Goal: Obtain resource: Download file/media

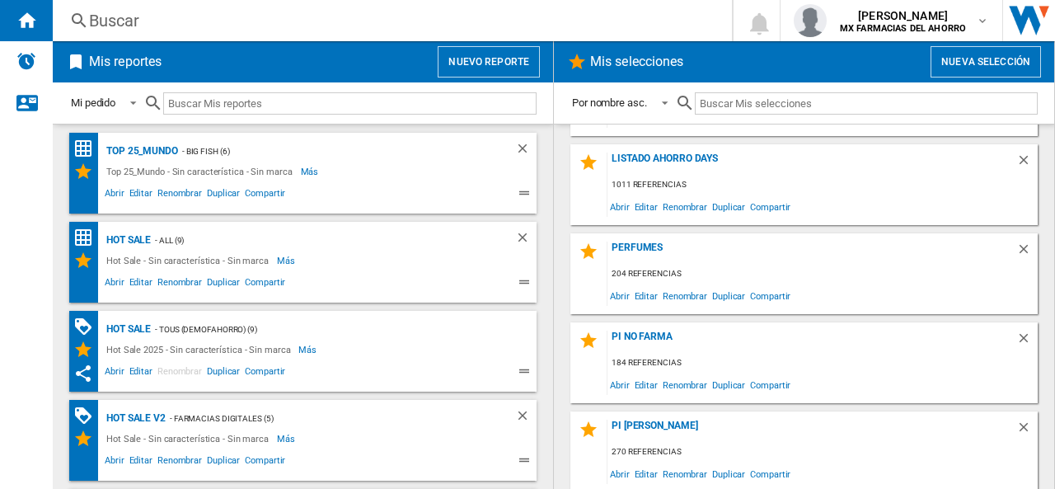
scroll to position [415, 0]
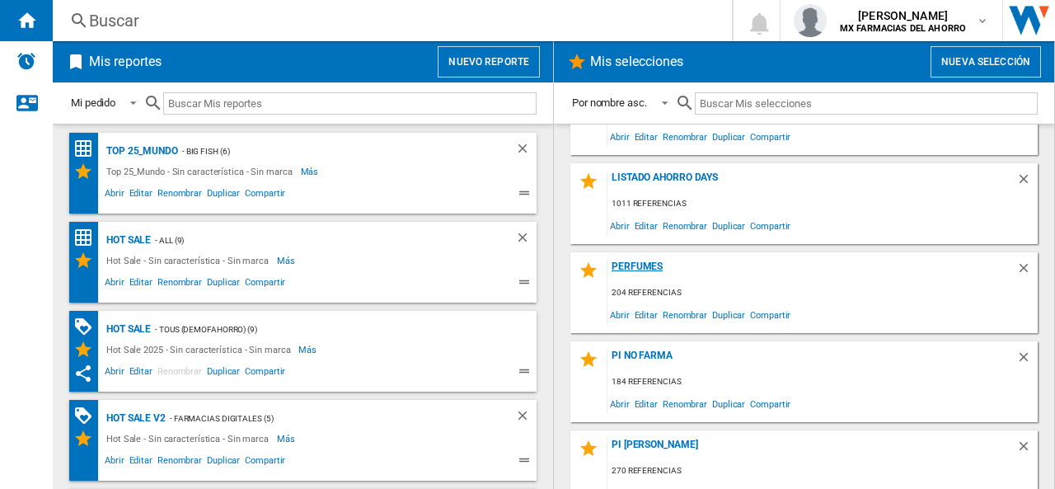
click at [645, 266] on div "Perfumes" at bounding box center [812, 272] width 409 height 22
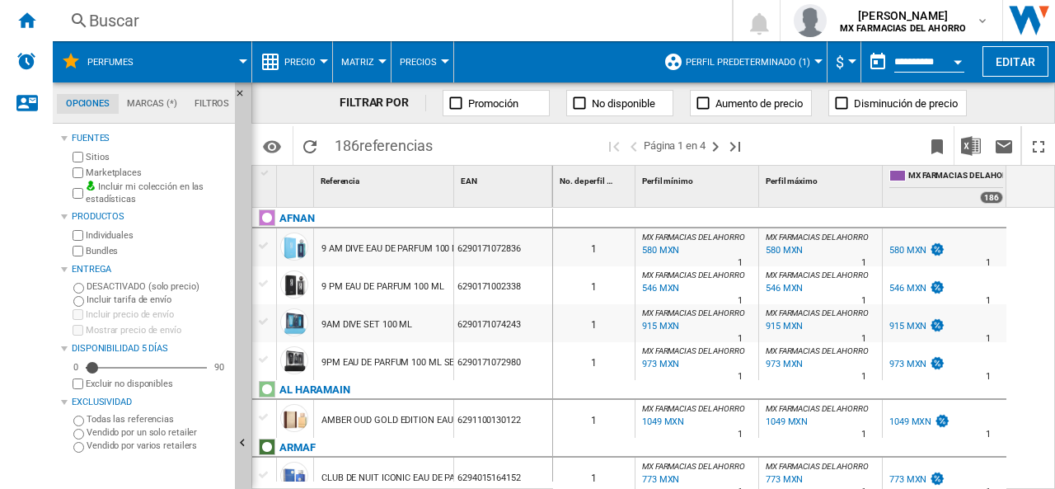
click at [745, 68] on button "Perfil predeterminado (1)" at bounding box center [752, 61] width 133 height 41
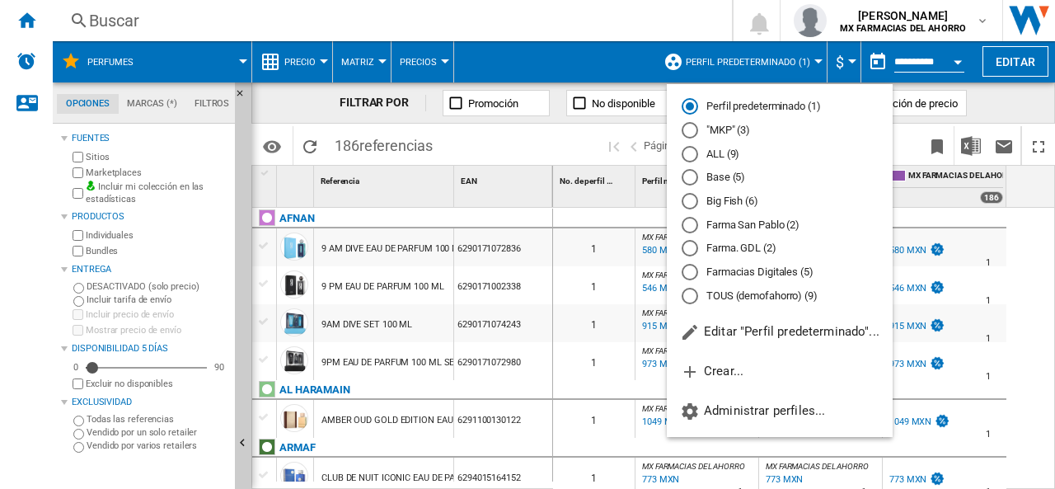
click at [720, 130] on md-radio-button ""MKP" (3)" at bounding box center [780, 131] width 196 height 16
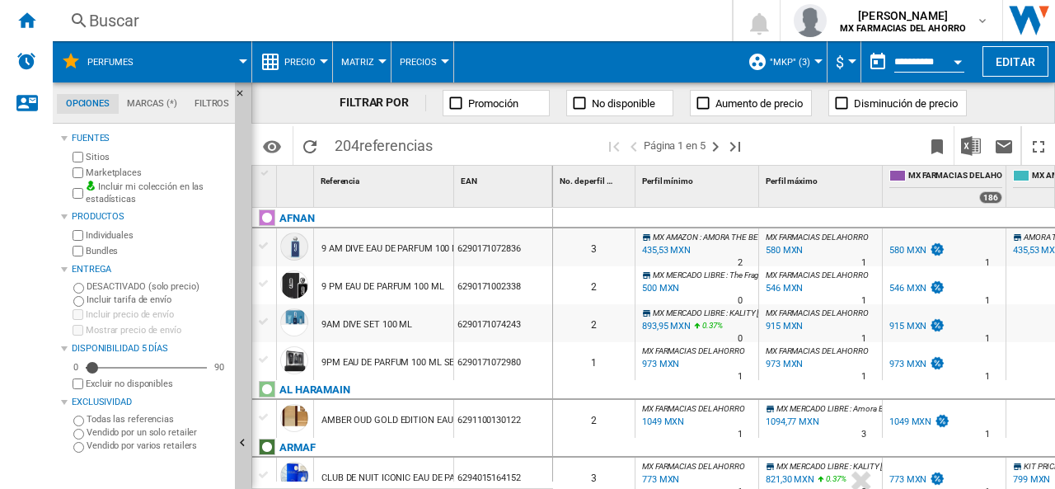
click at [295, 55] on button "Precio" at bounding box center [304, 61] width 40 height 41
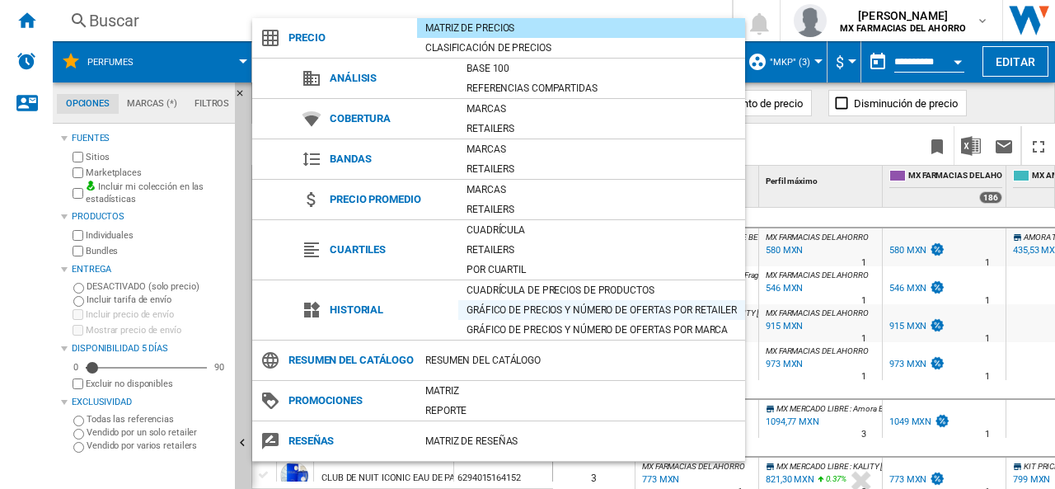
click at [500, 311] on div "Gráfico de precios y número de ofertas por retailer" at bounding box center [601, 310] width 287 height 16
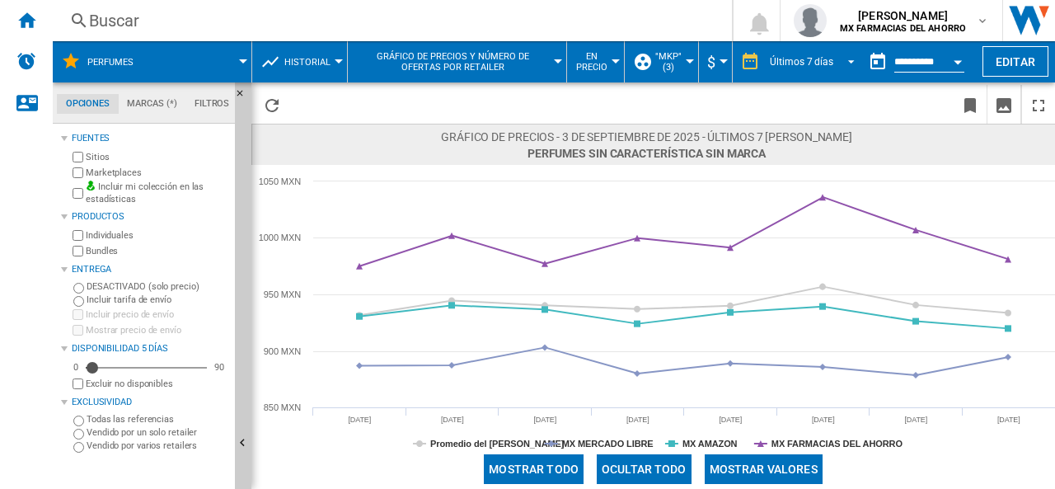
click at [799, 61] on div "Últimos 7 días" at bounding box center [801, 62] width 63 height 12
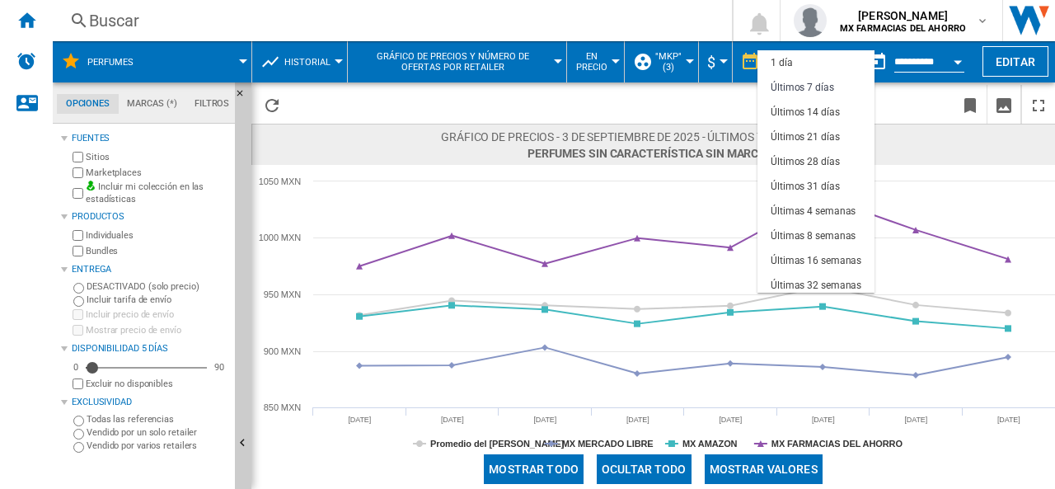
scroll to position [25, 0]
click at [789, 157] on div "Últimos 31 días" at bounding box center [805, 162] width 69 height 14
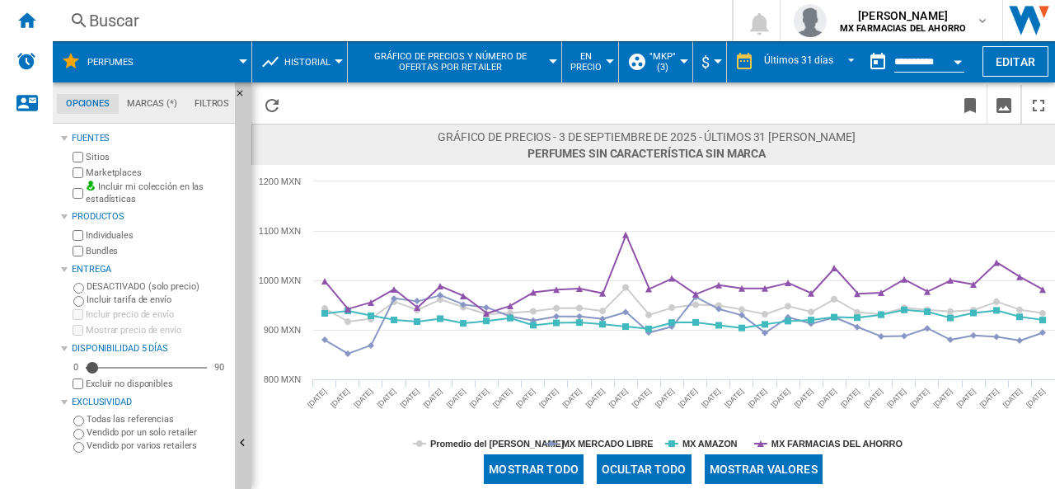
click at [307, 67] on button "Historial" at bounding box center [311, 61] width 54 height 41
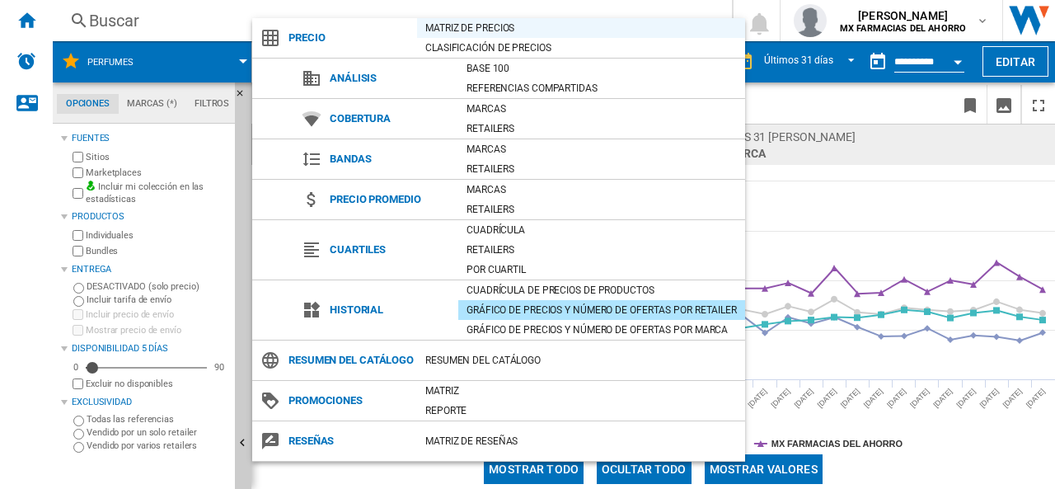
click at [449, 31] on div "Matriz de precios" at bounding box center [581, 28] width 328 height 16
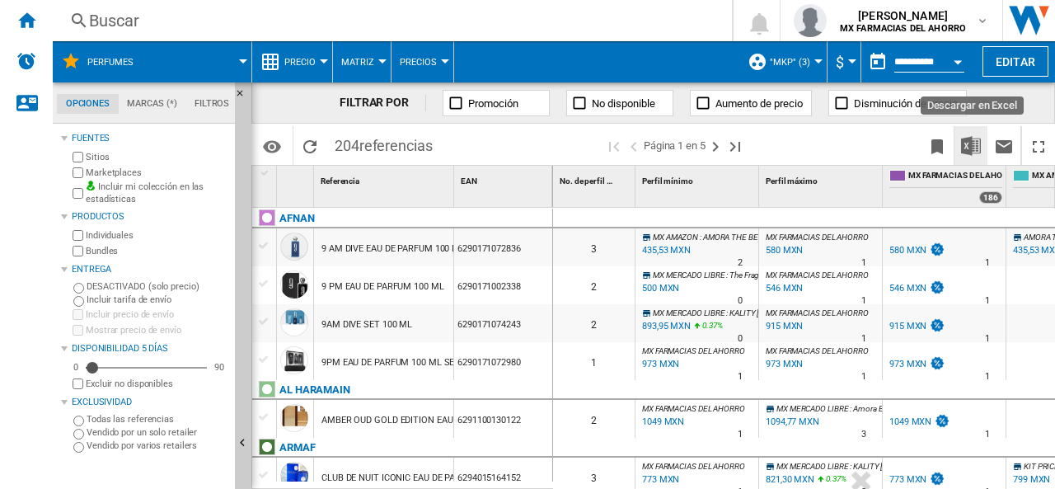
click at [966, 153] on img "Descargar en Excel" at bounding box center [971, 146] width 20 height 20
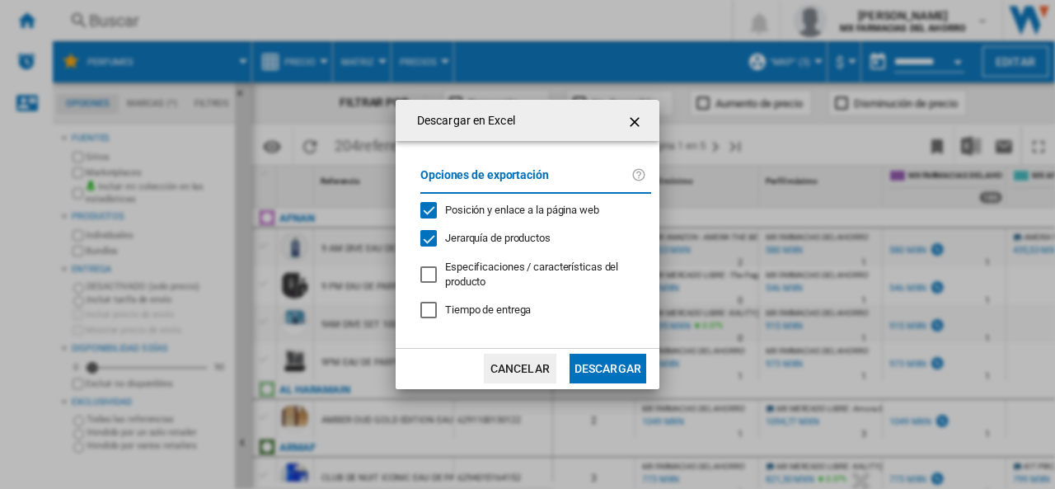
click at [607, 375] on button "Descargar" at bounding box center [608, 369] width 77 height 30
